Goal: Transaction & Acquisition: Obtain resource

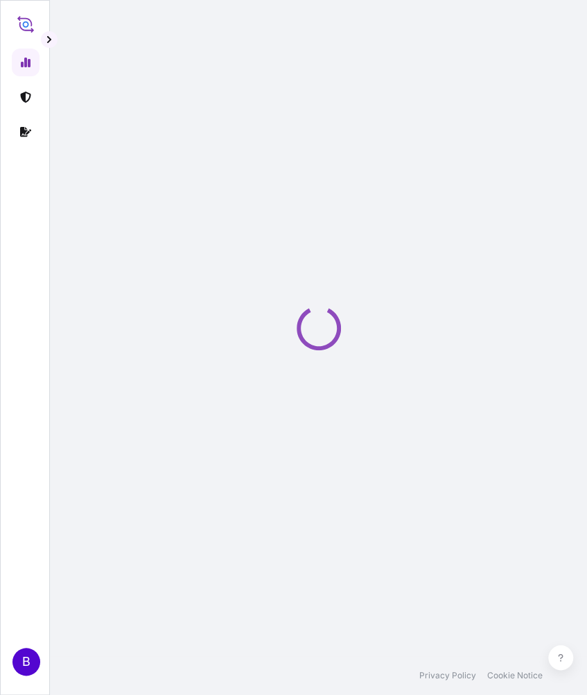
select select "2025"
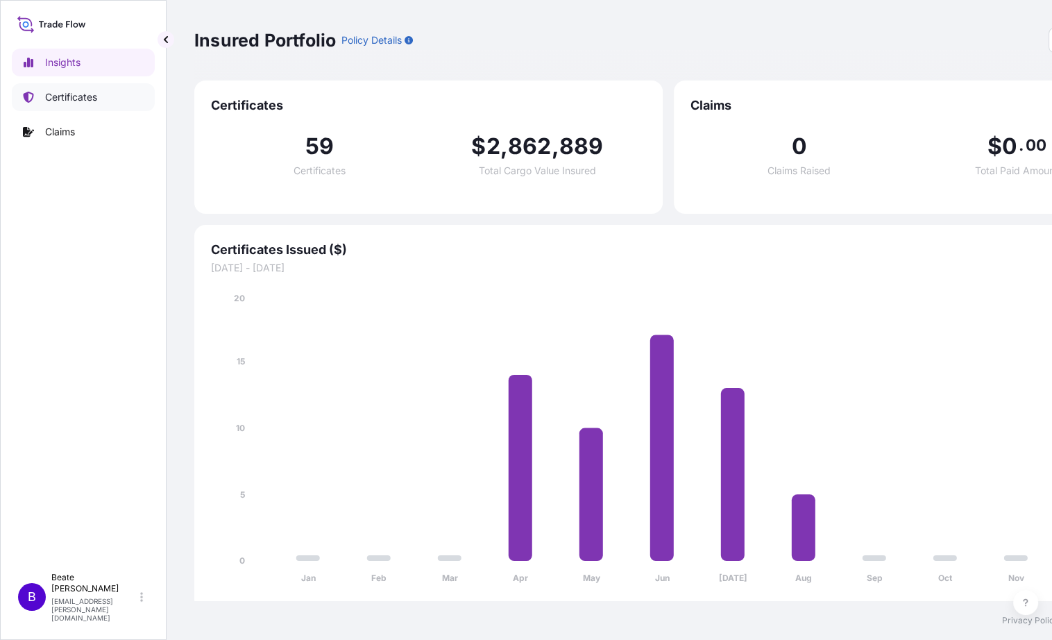
click at [65, 105] on link "Certificates" at bounding box center [83, 97] width 143 height 28
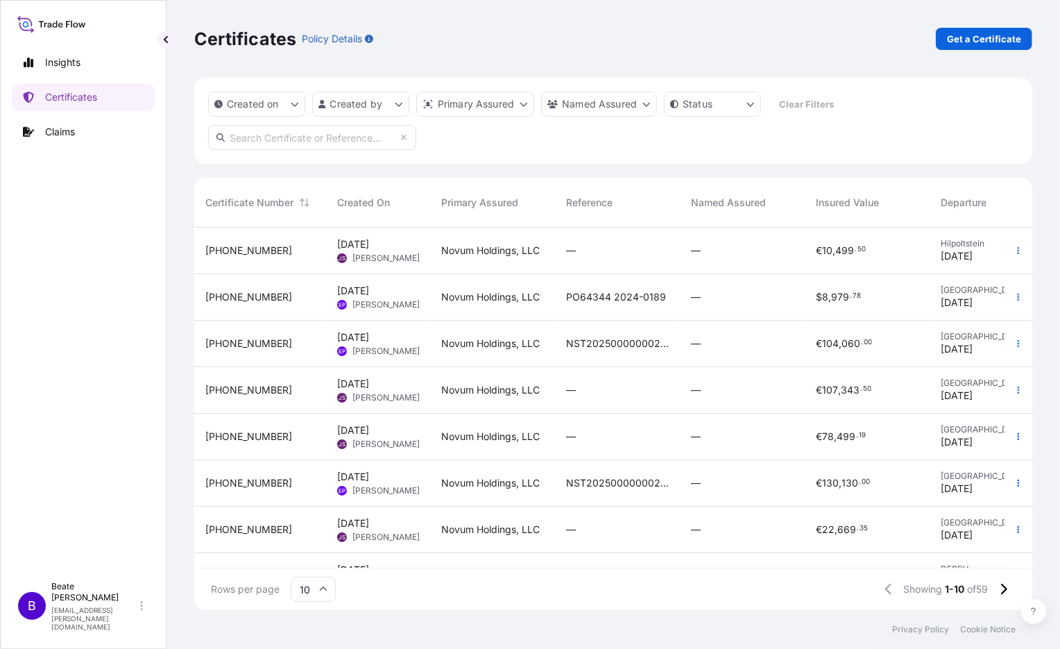
click at [587, 44] on div "Certificates Policy Details Get a Certificate Created on Created by Primary Ass…" at bounding box center [612, 305] width 893 height 610
click at [587, 33] on p "Get a Certificate" at bounding box center [984, 39] width 74 height 14
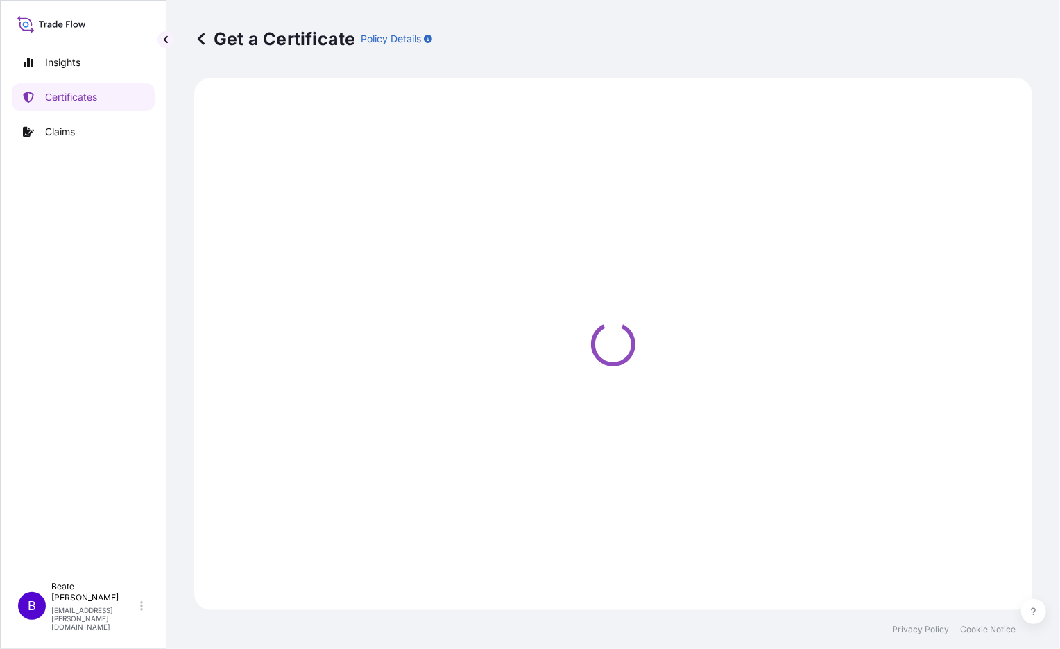
select select "Ocean Vessel"
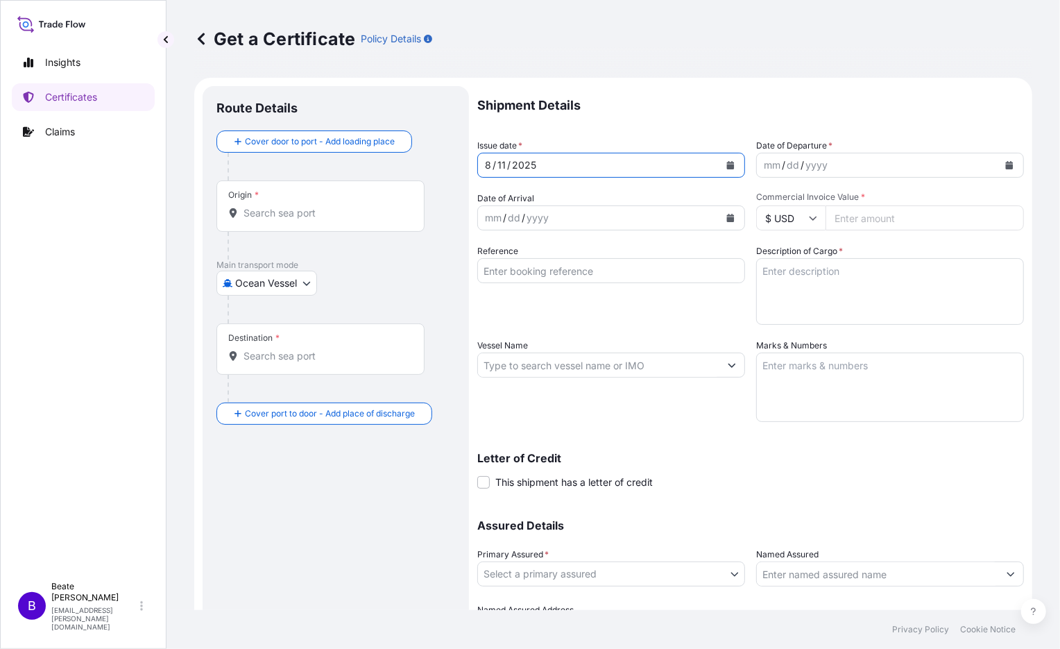
click at [587, 166] on icon "Calendar" at bounding box center [730, 165] width 8 height 8
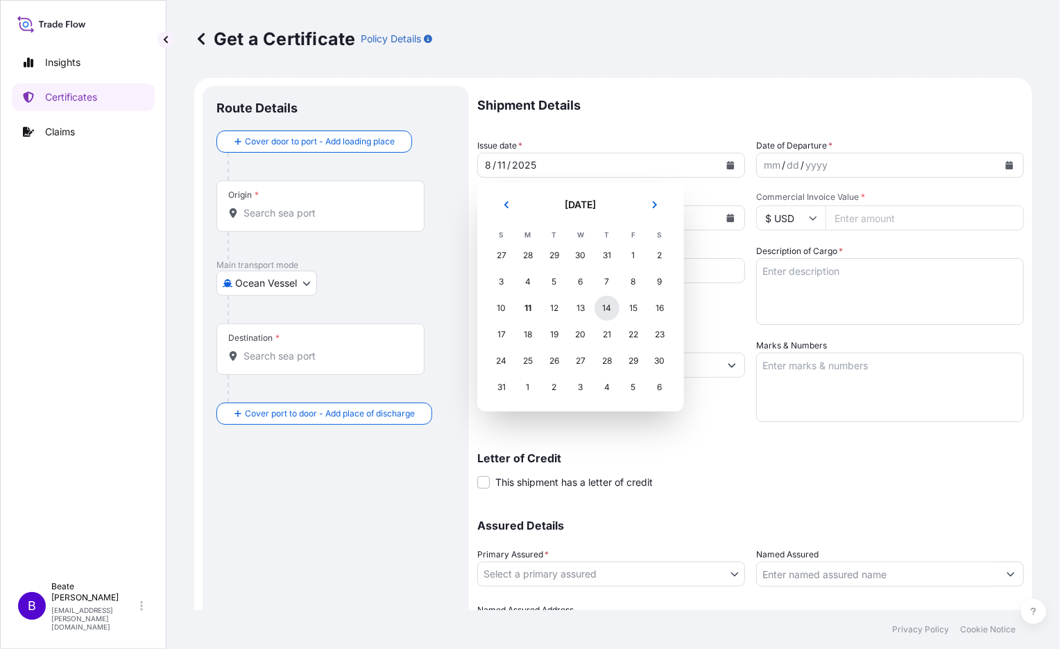
click at [587, 305] on div "14" at bounding box center [606, 307] width 25 height 25
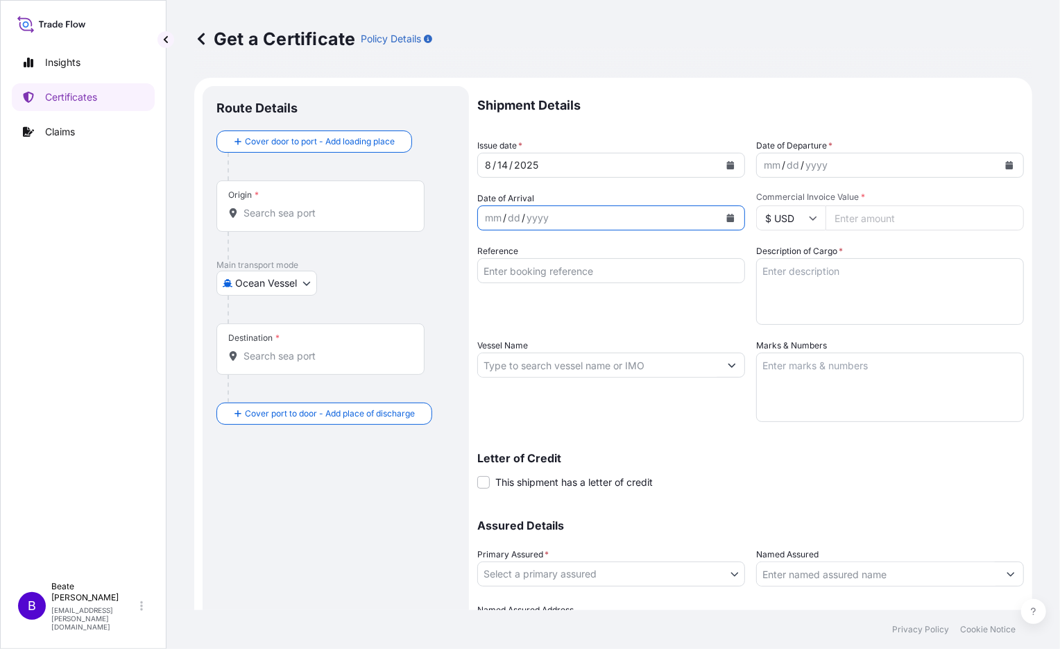
click at [587, 220] on icon "Calendar" at bounding box center [731, 218] width 8 height 8
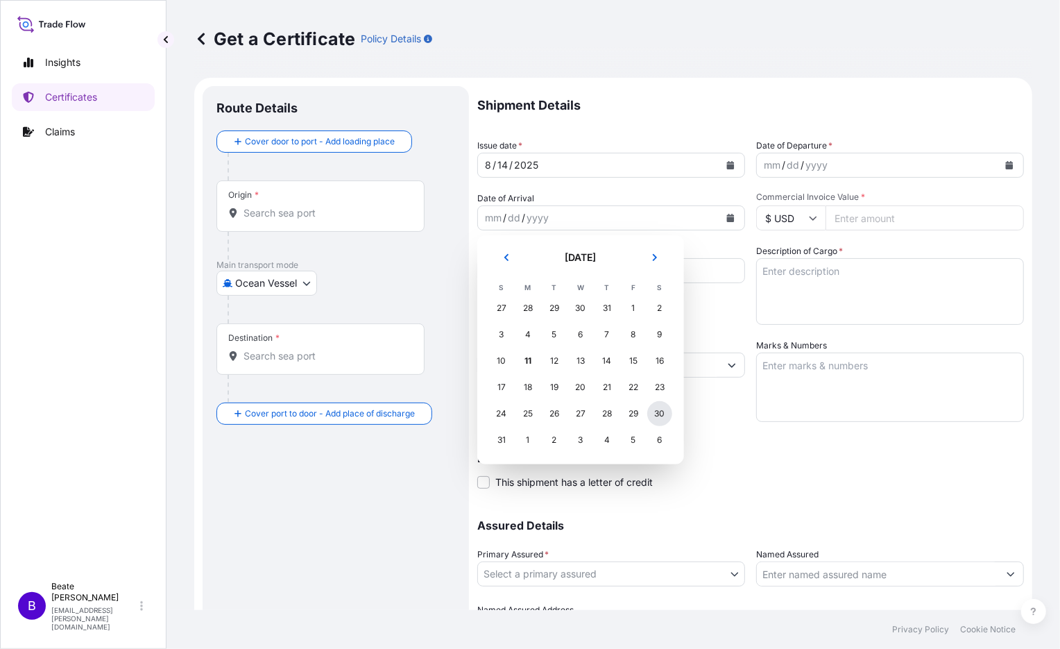
click at [587, 413] on div "30" at bounding box center [659, 413] width 25 height 25
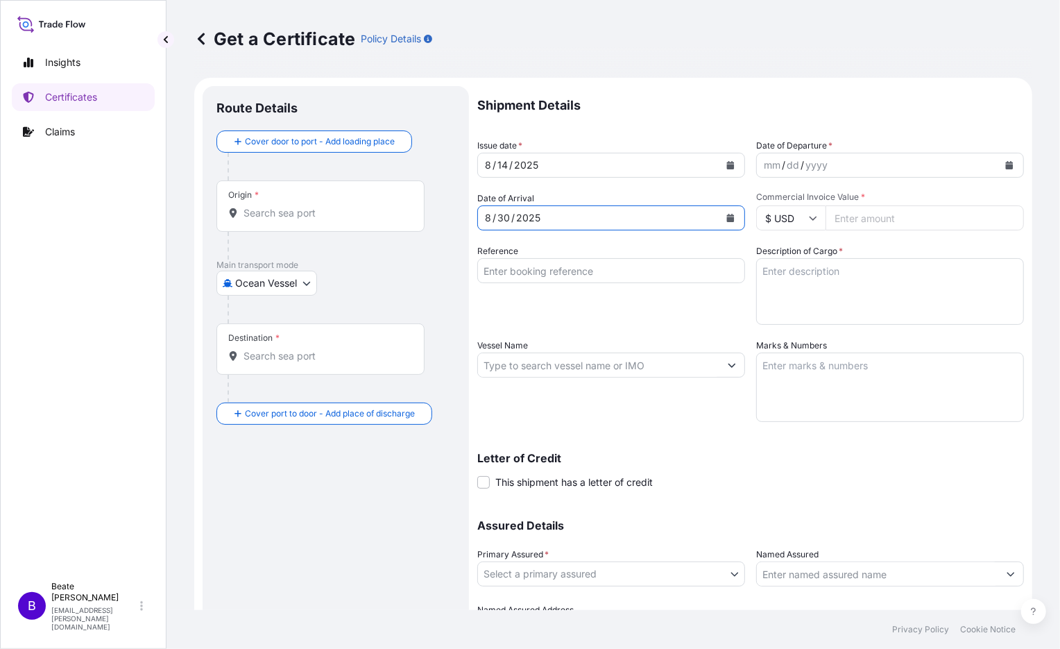
click at [587, 166] on icon "Calendar" at bounding box center [731, 165] width 8 height 8
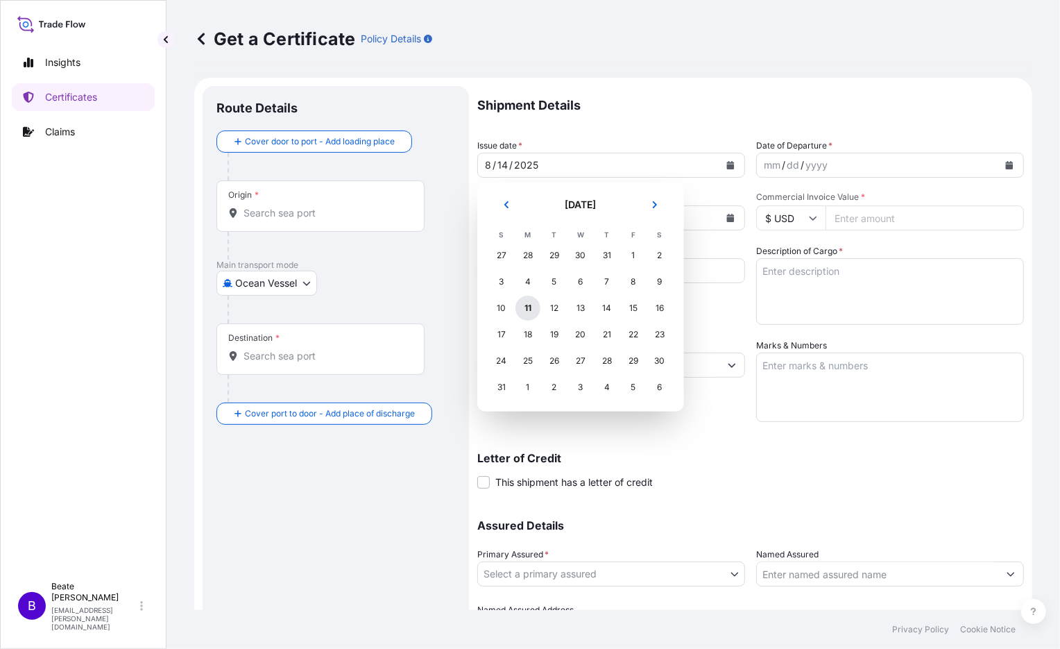
click at [527, 309] on div "11" at bounding box center [527, 307] width 25 height 25
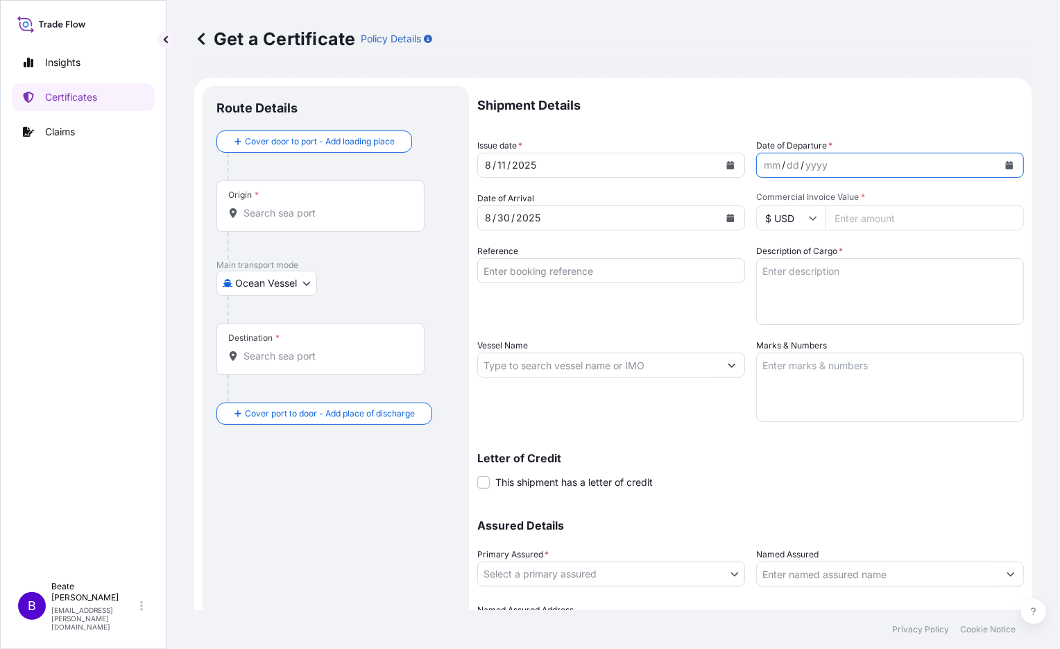
click at [587, 163] on icon "Calendar" at bounding box center [1009, 165] width 8 height 8
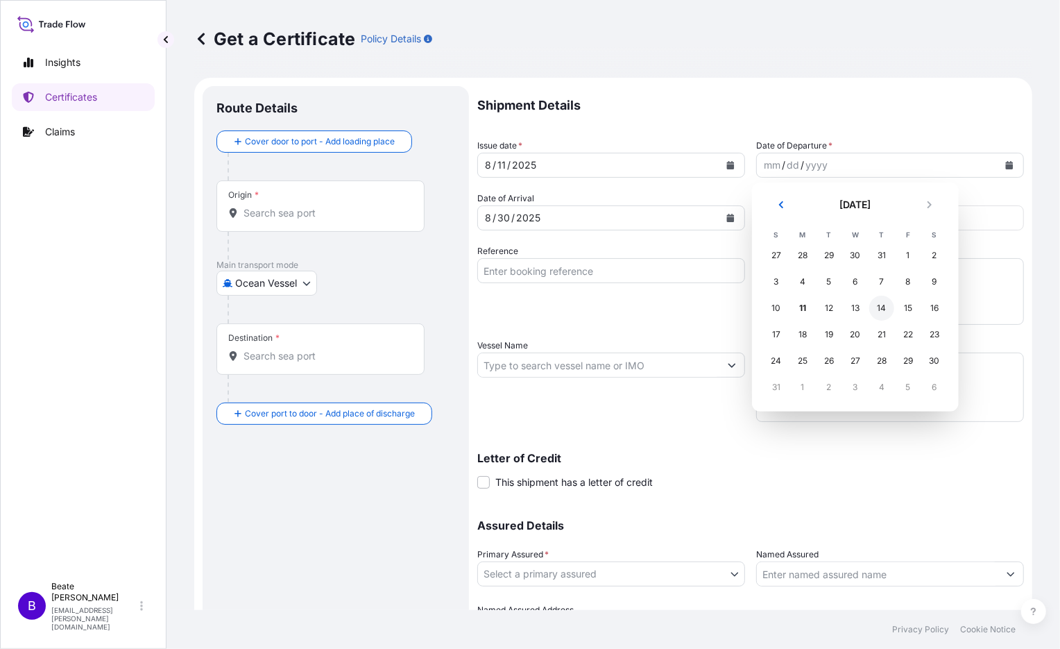
click at [587, 306] on div "14" at bounding box center [881, 307] width 25 height 25
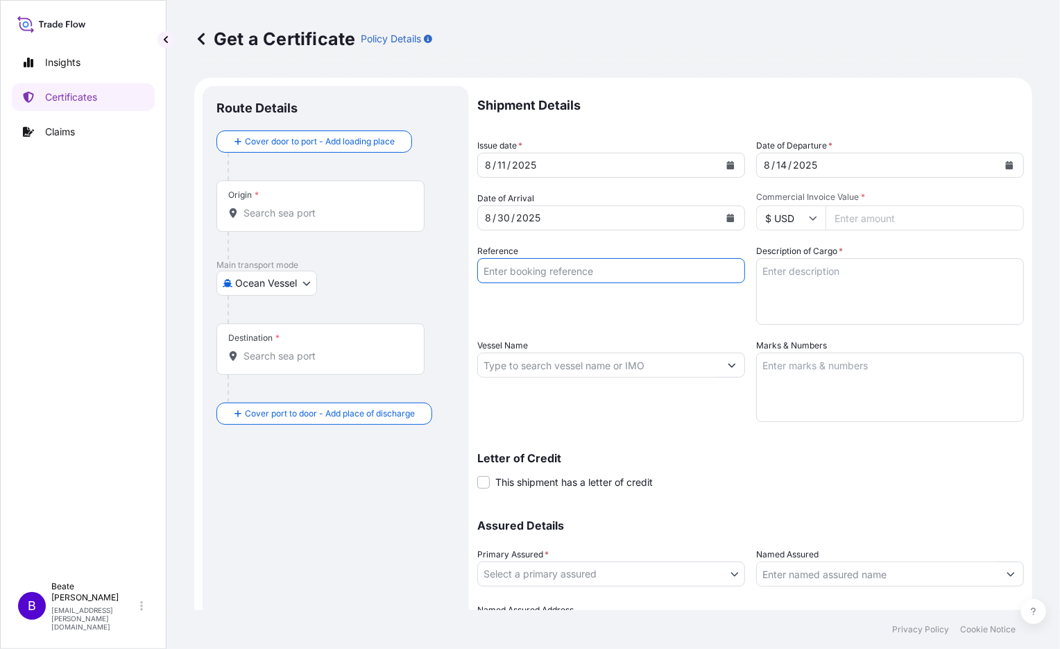
click at [513, 275] on input "Reference" at bounding box center [611, 270] width 268 height 25
type input "2024-0178 CMZ Mainroof"
click at [587, 215] on icon at bounding box center [813, 218] width 8 height 8
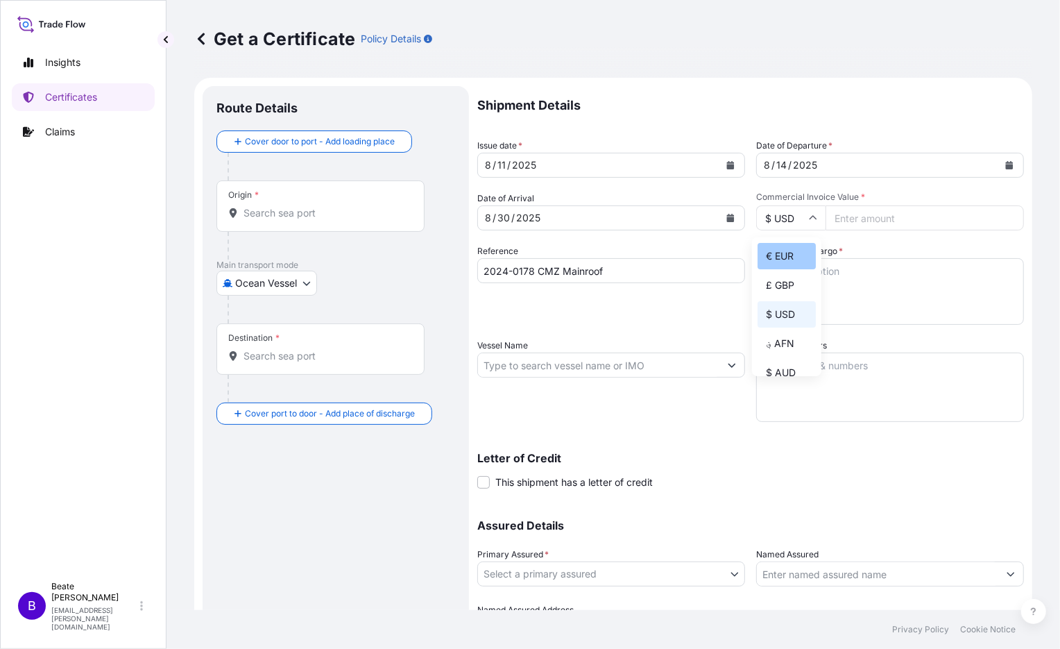
click at [587, 255] on div "€ EUR" at bounding box center [786, 256] width 58 height 26
type input "€ EUR"
click at [587, 212] on input "Commercial Invoice Value *" at bounding box center [924, 217] width 198 height 25
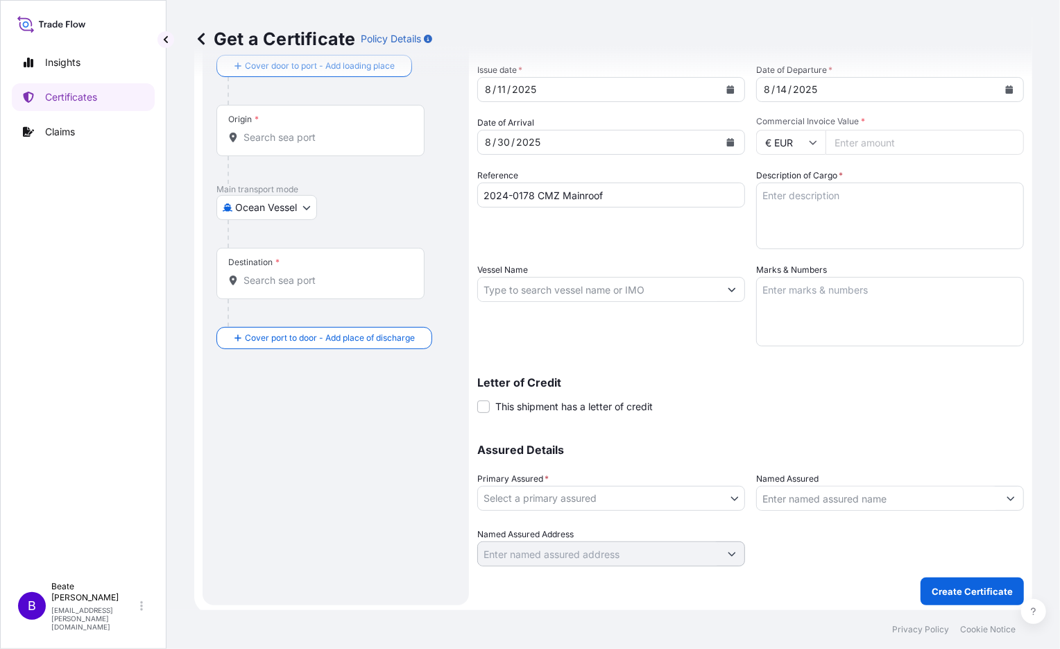
scroll to position [78, 0]
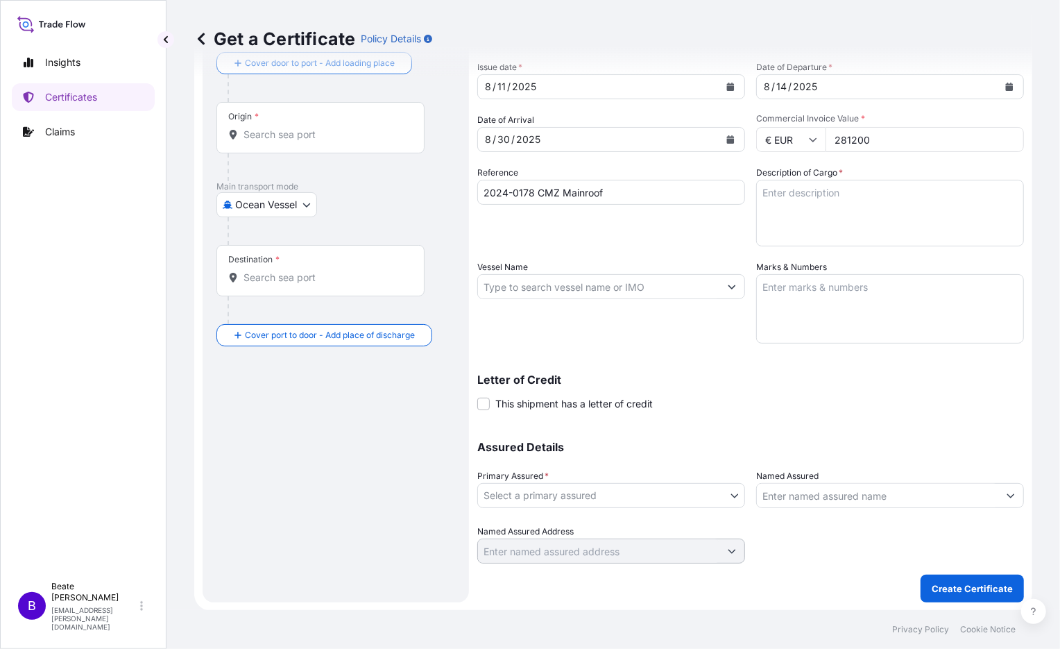
type input "281200"
click at [587, 197] on textarea "Description of Cargo *" at bounding box center [890, 213] width 268 height 67
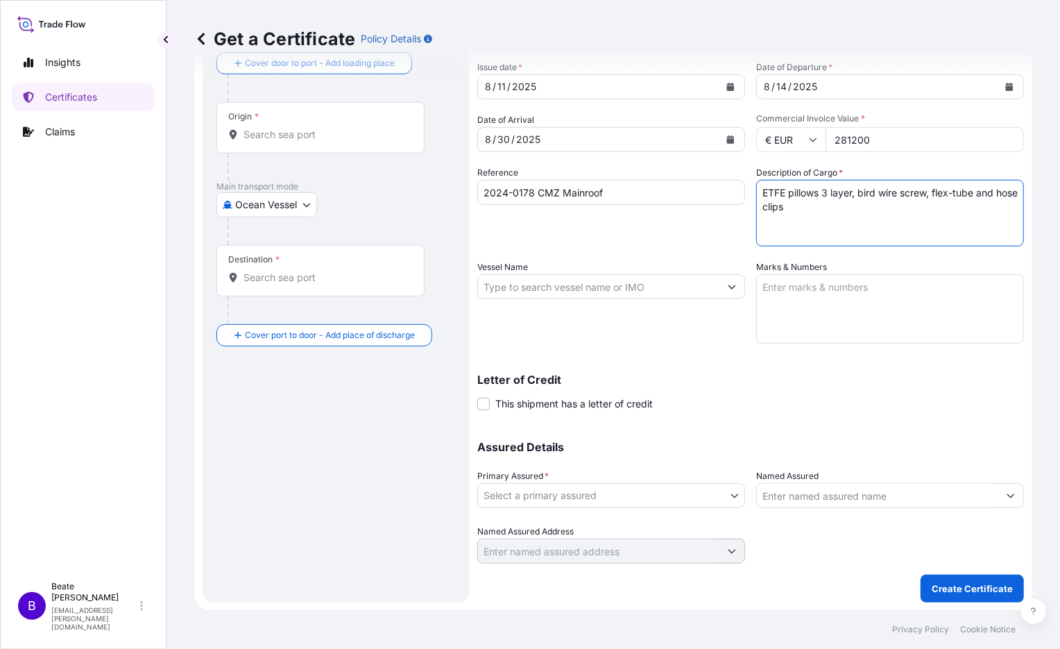
click at [587, 191] on textarea "ETFE pillows 3 layer, bird wire screw, flex-tube and hose clips" at bounding box center [890, 213] width 268 height 67
type textarea "ETFE pillows 3 layer, bird wire screw, flex-tube and hose clips"
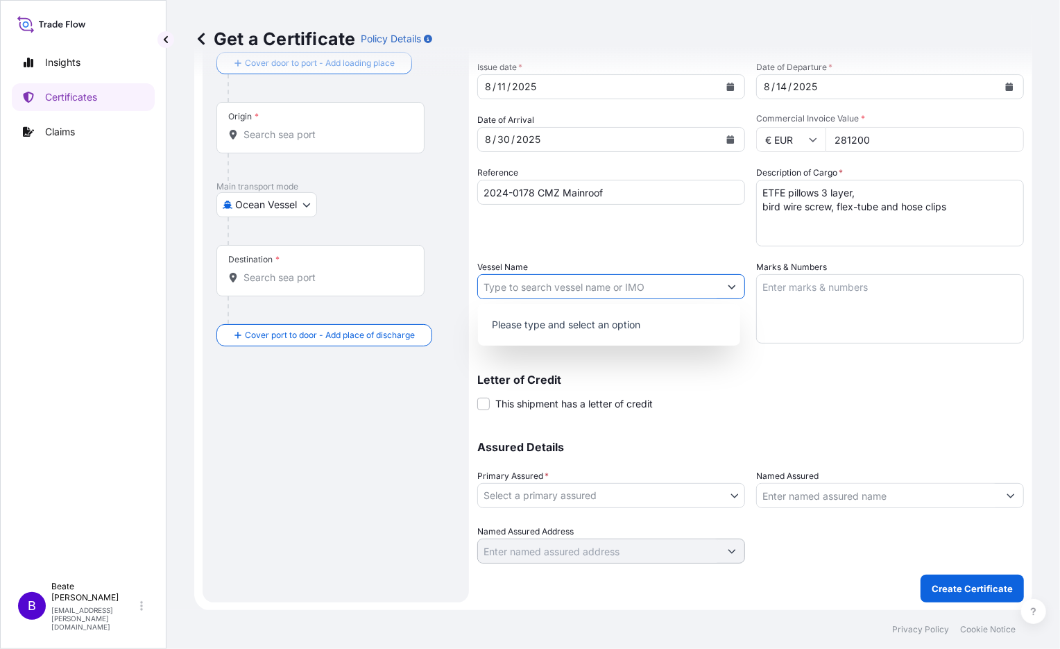
click at [587, 288] on icon "Show suggestions" at bounding box center [732, 287] width 8 height 4
click at [587, 295] on input "Vessel Name" at bounding box center [598, 286] width 241 height 25
click at [549, 288] on input "Vessel Name" at bounding box center [598, 286] width 241 height 25
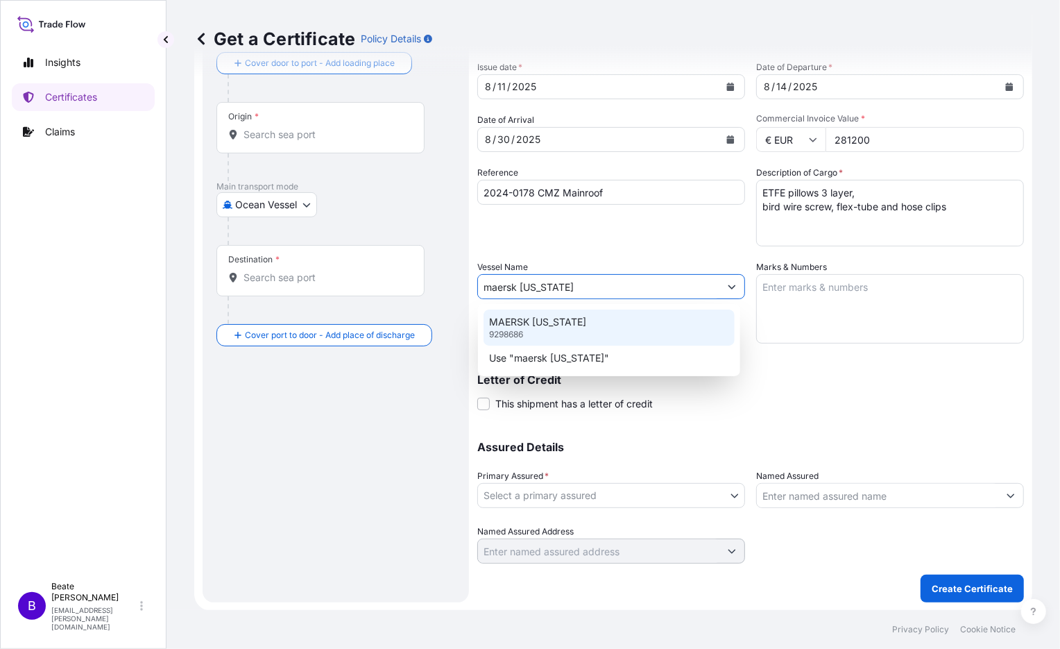
click at [534, 328] on p "MAERSK [US_STATE]" at bounding box center [537, 322] width 97 height 14
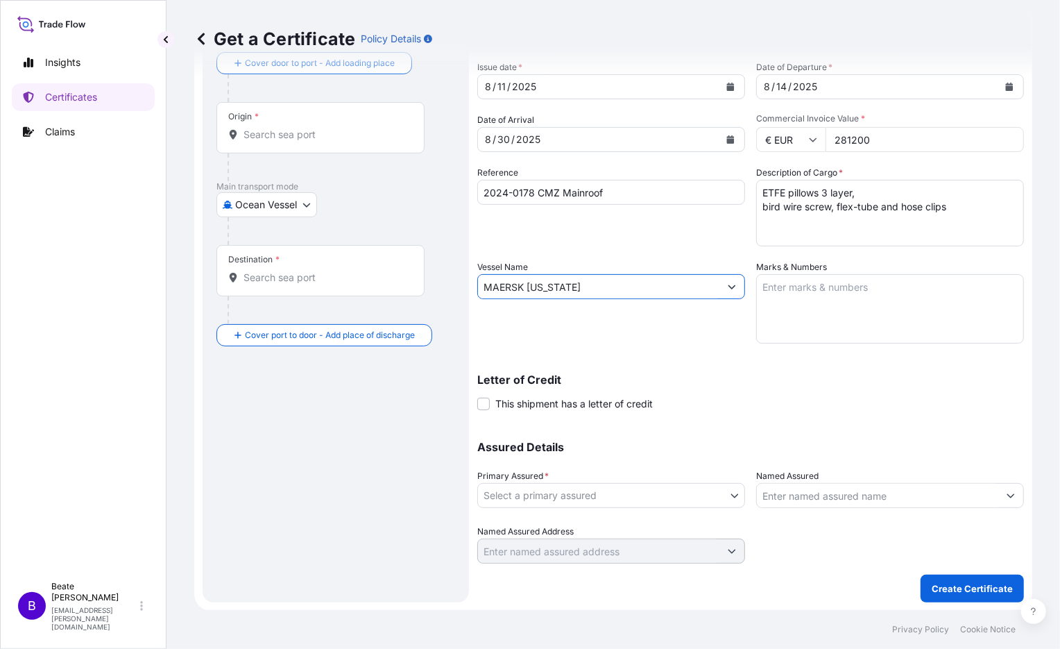
type input "MAERSK [US_STATE]"
click at [587, 286] on textarea "Marks & Numbers" at bounding box center [890, 308] width 268 height 69
type textarea "2 wooden boxes 4,5m x 2,1m x 1,1m ; 2140kg and 2100kg"
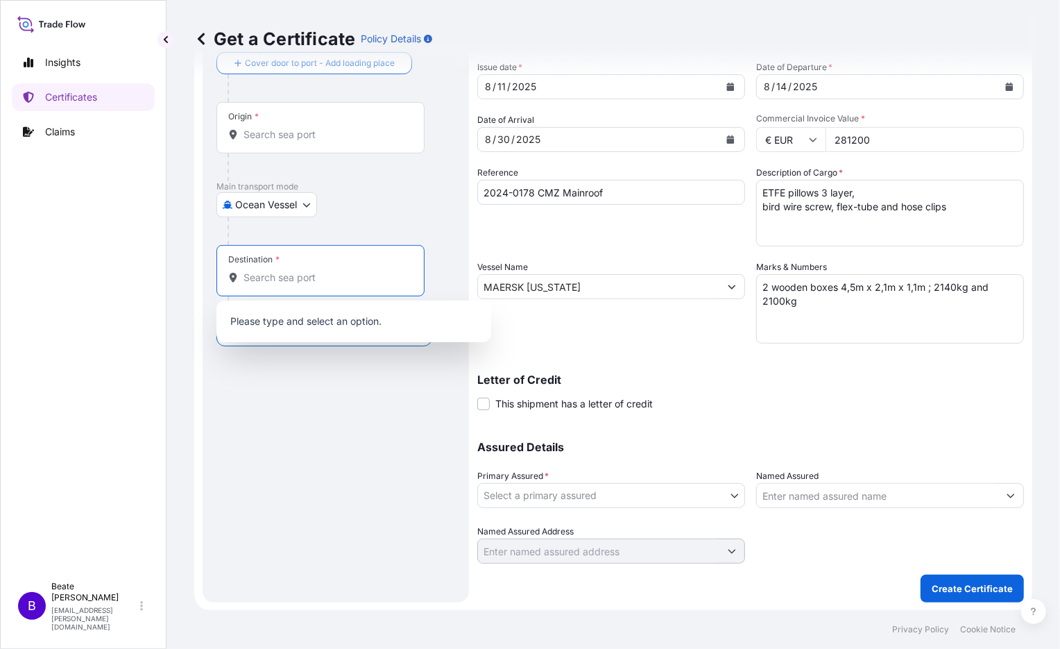
click at [250, 279] on input "Destination *" at bounding box center [325, 278] width 164 height 14
type input "[GEOGRAPHIC_DATA]"
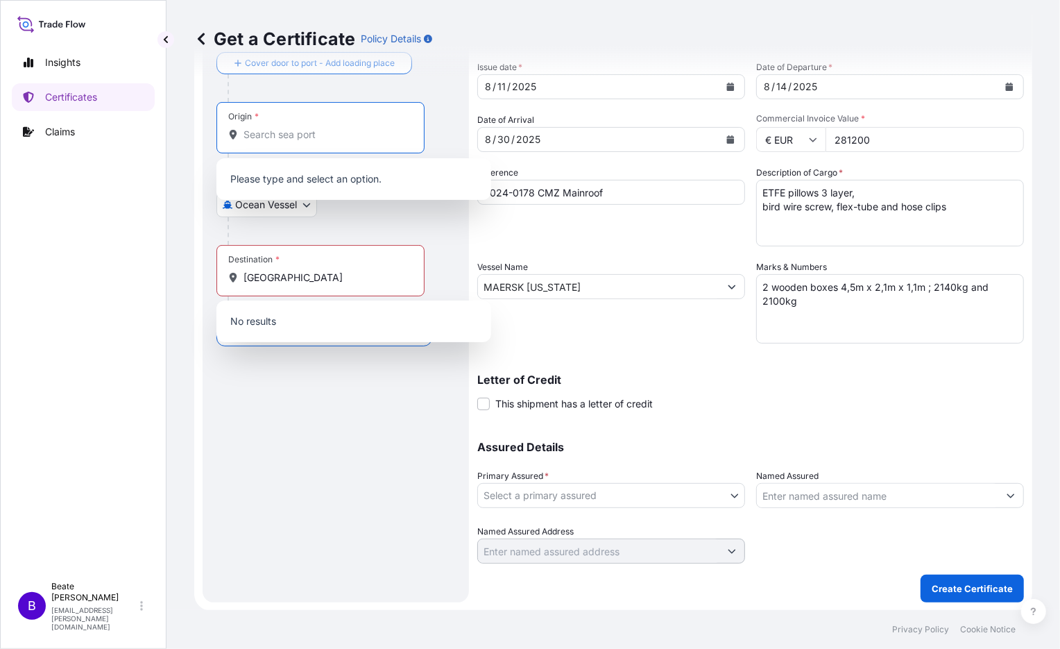
click at [250, 128] on input "Origin *" at bounding box center [325, 135] width 164 height 14
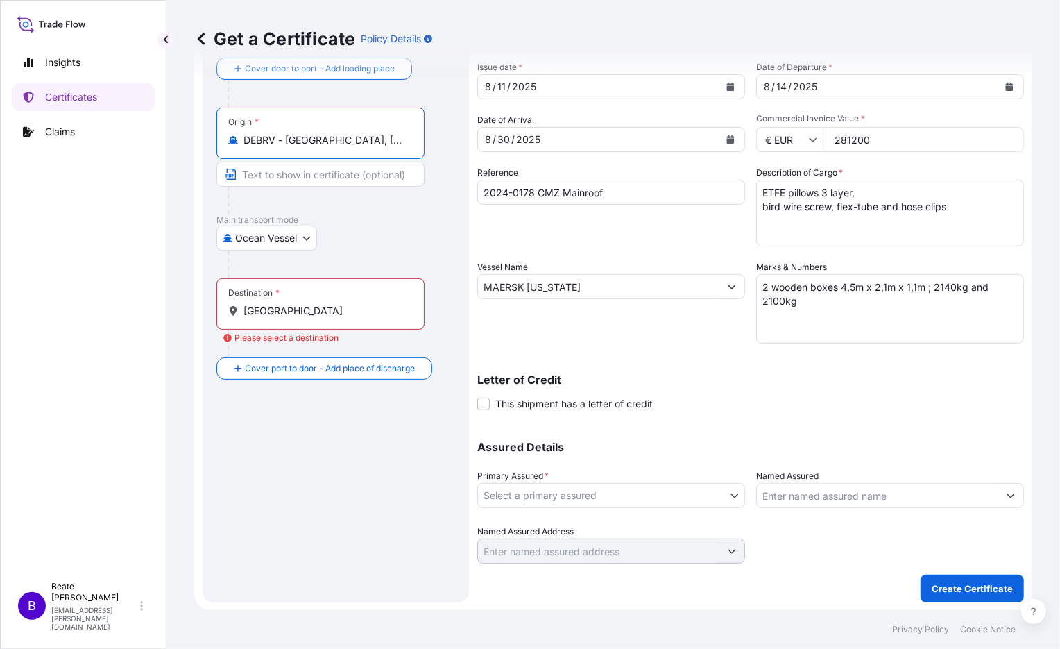
type input "DEBRV - [GEOGRAPHIC_DATA], [GEOGRAPHIC_DATA]"
click at [333, 300] on div "Destination * [GEOGRAPHIC_DATA]" at bounding box center [320, 303] width 208 height 51
click at [333, 304] on input "[GEOGRAPHIC_DATA]" at bounding box center [325, 311] width 164 height 14
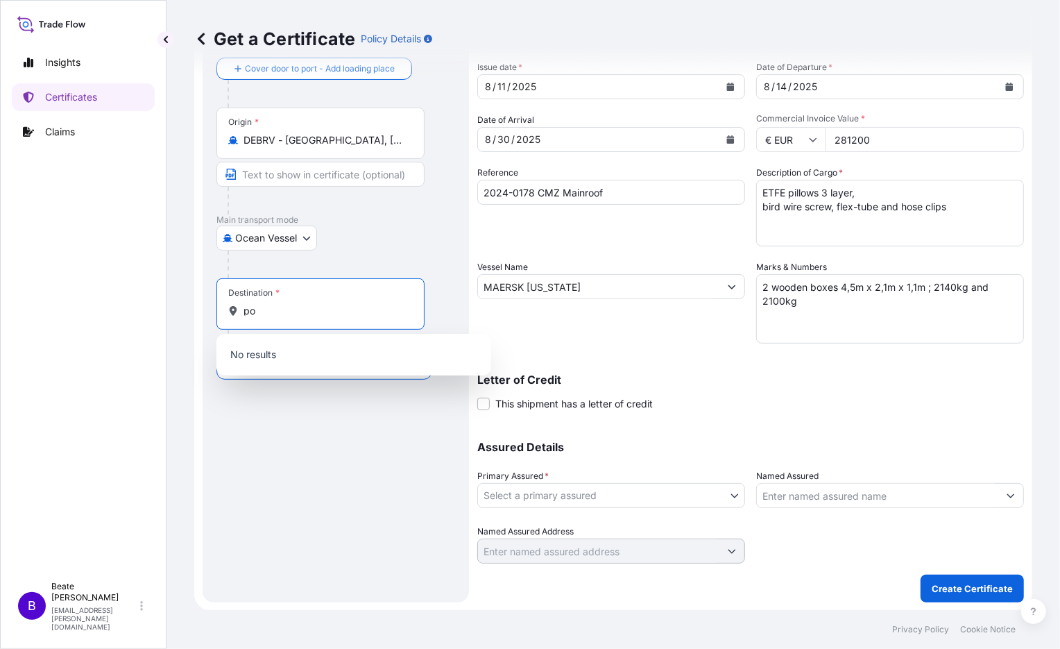
type input "p"
type input "s"
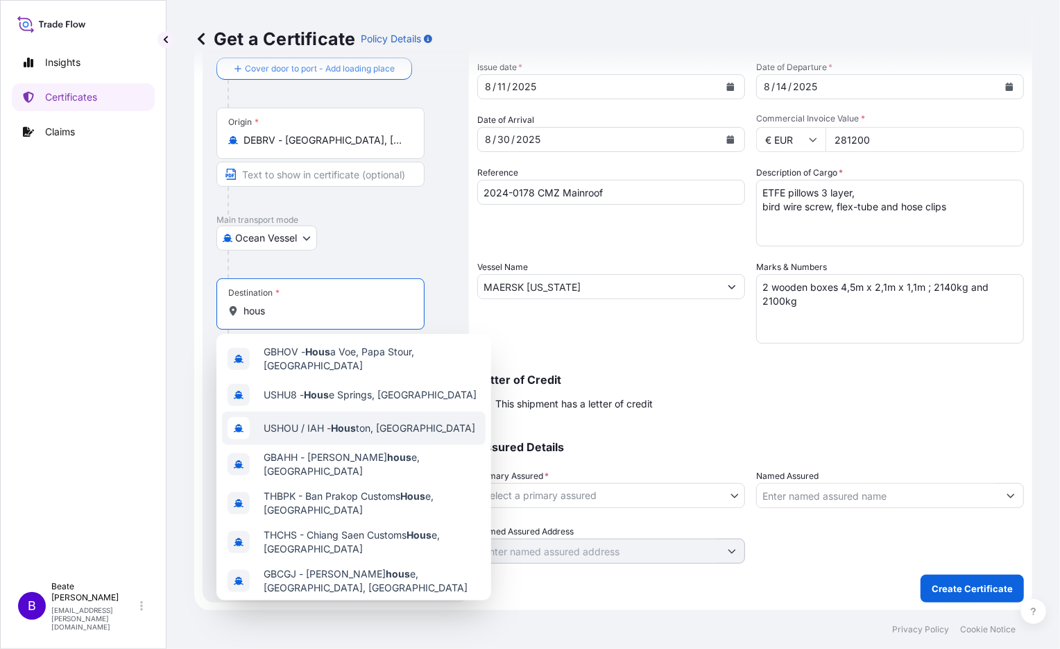
click at [323, 423] on span "USHOU / IAH - Hous ton, [GEOGRAPHIC_DATA]" at bounding box center [370, 428] width 212 height 14
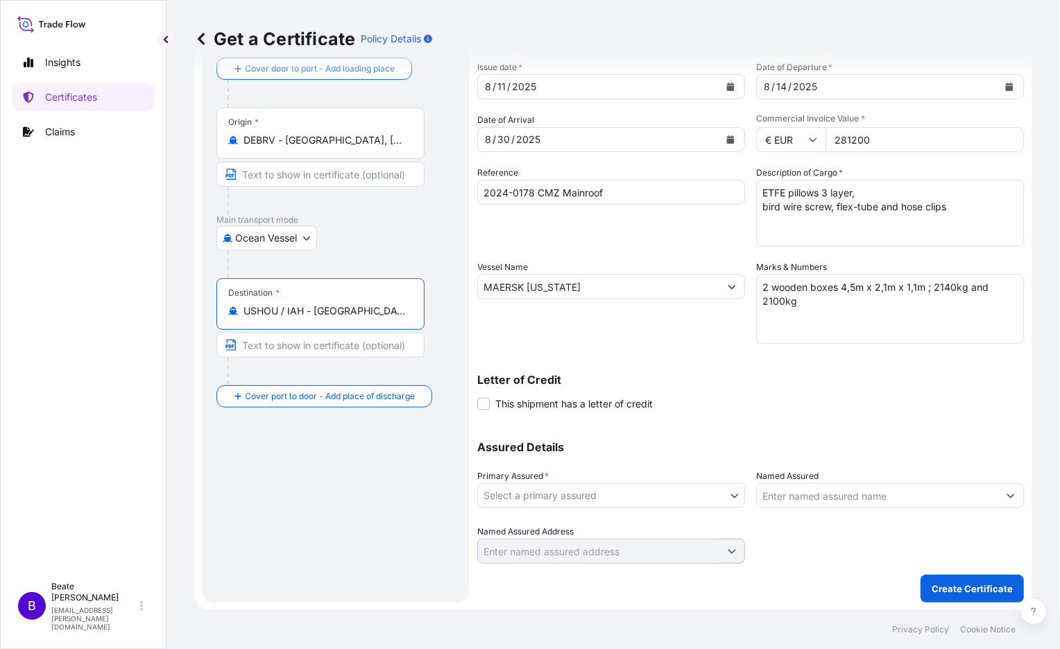
type input "USHOU / IAH - [GEOGRAPHIC_DATA], [GEOGRAPHIC_DATA]"
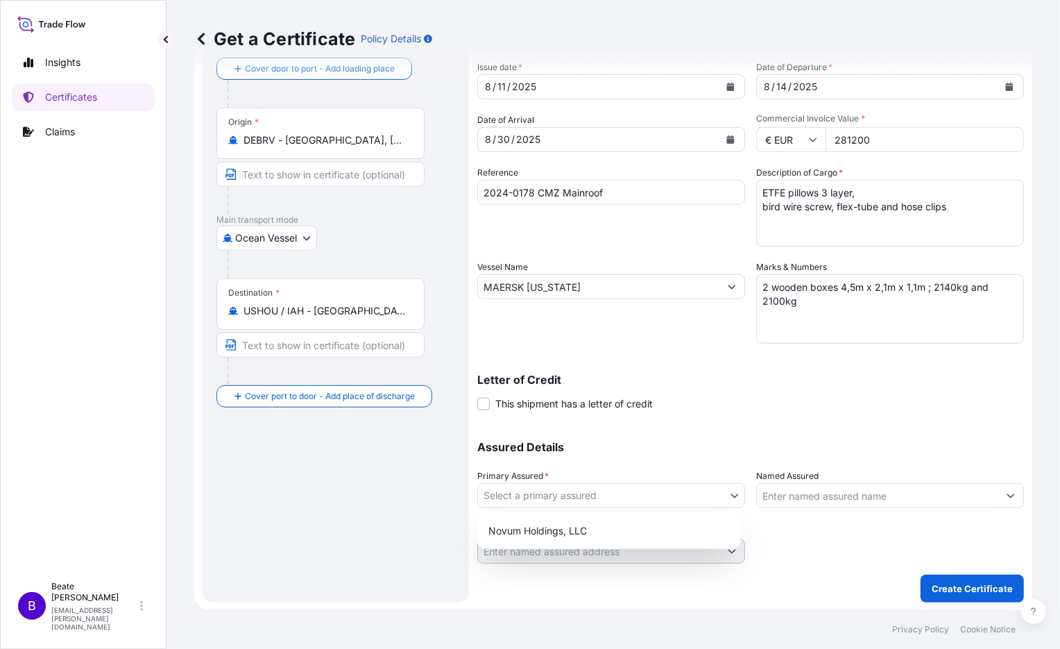
click at [587, 495] on body "Insights Certificates Claims B [PERSON_NAME] [PERSON_NAME][EMAIL_ADDRESS][PERSO…" at bounding box center [530, 324] width 1060 height 649
click at [587, 522] on div "Novum Holdings, LLC" at bounding box center [609, 530] width 252 height 25
select select "31540"
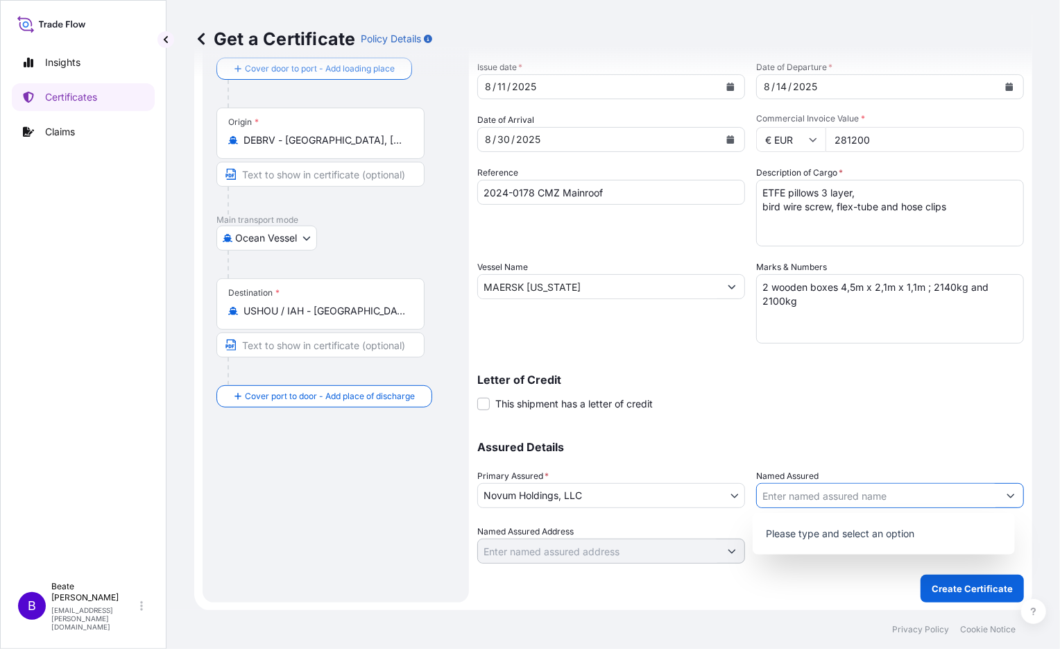
click at [587, 493] on button "Show suggestions" at bounding box center [1010, 495] width 25 height 25
click at [587, 592] on p "Create Certificate" at bounding box center [972, 588] width 81 height 14
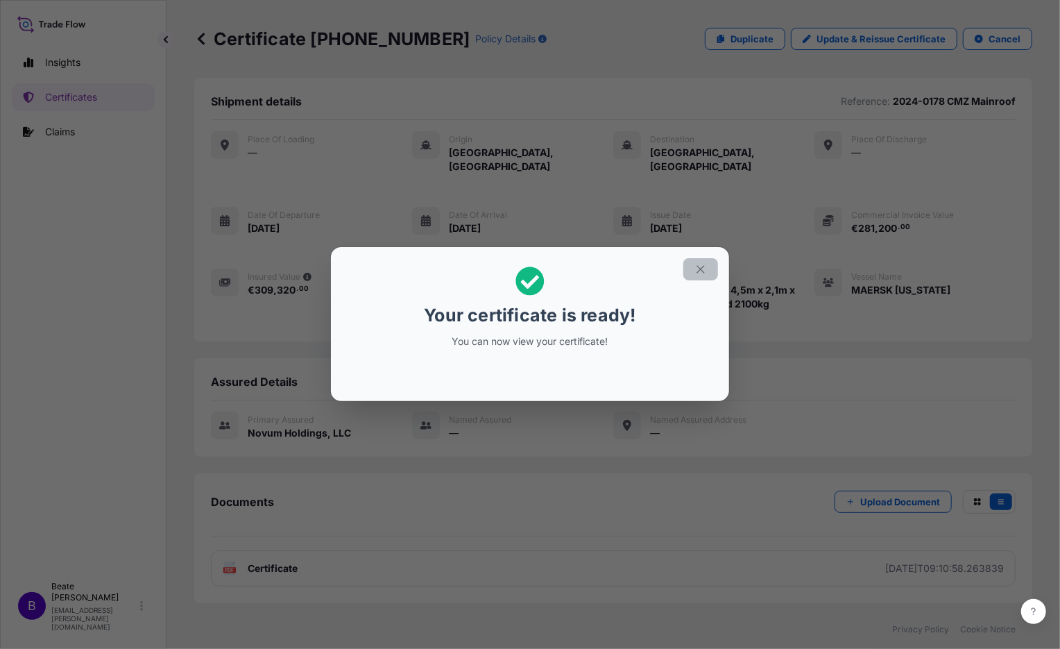
click at [587, 268] on icon "button" at bounding box center [700, 269] width 12 height 12
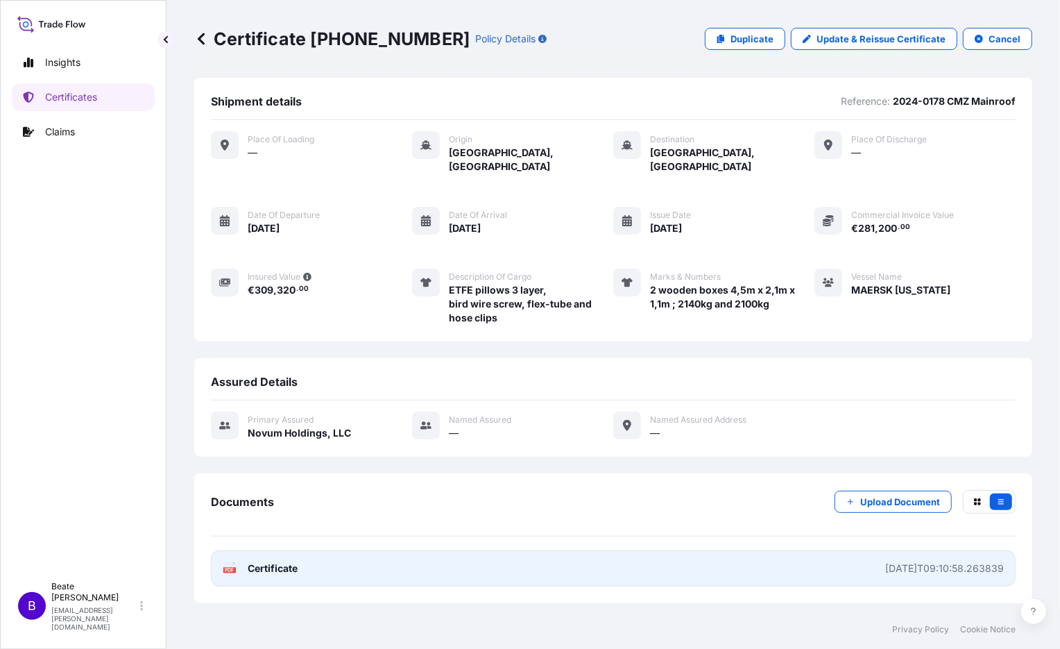
click at [404, 550] on link "PDF Certificate [DATE]T09:10:58.263839" at bounding box center [613, 568] width 805 height 36
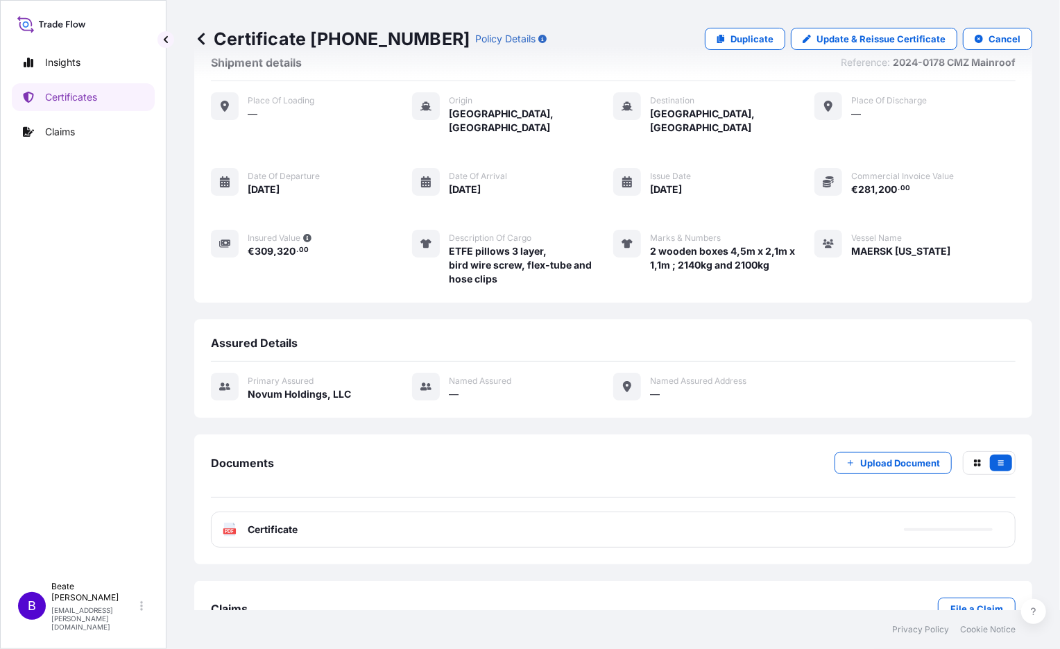
scroll to position [65, 0]
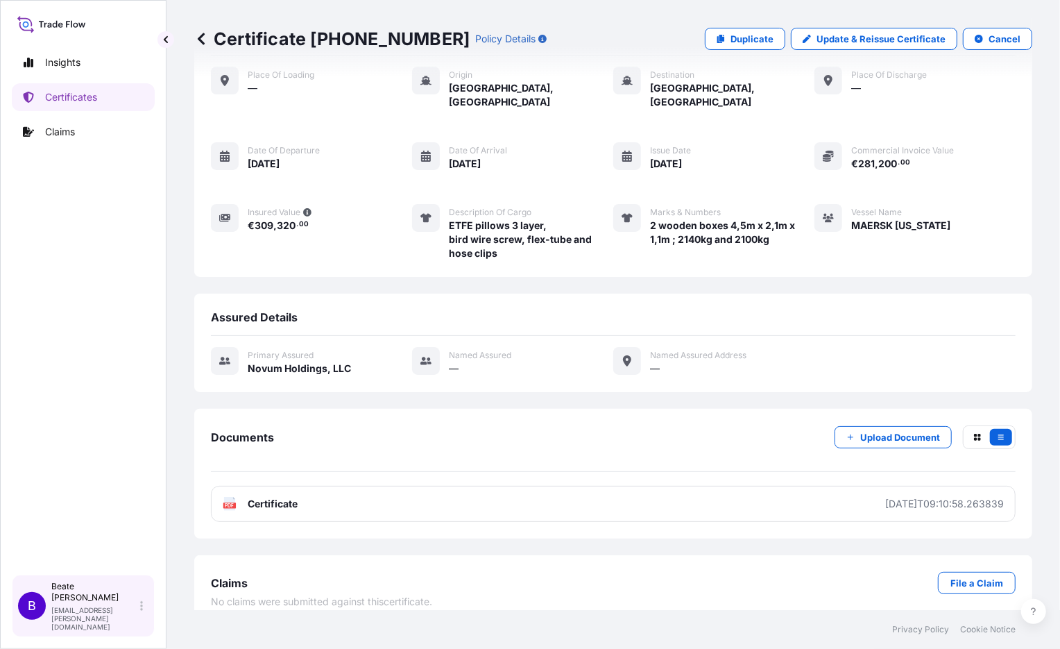
click at [31, 612] on span "B" at bounding box center [32, 606] width 8 height 14
